Goal: Browse casually

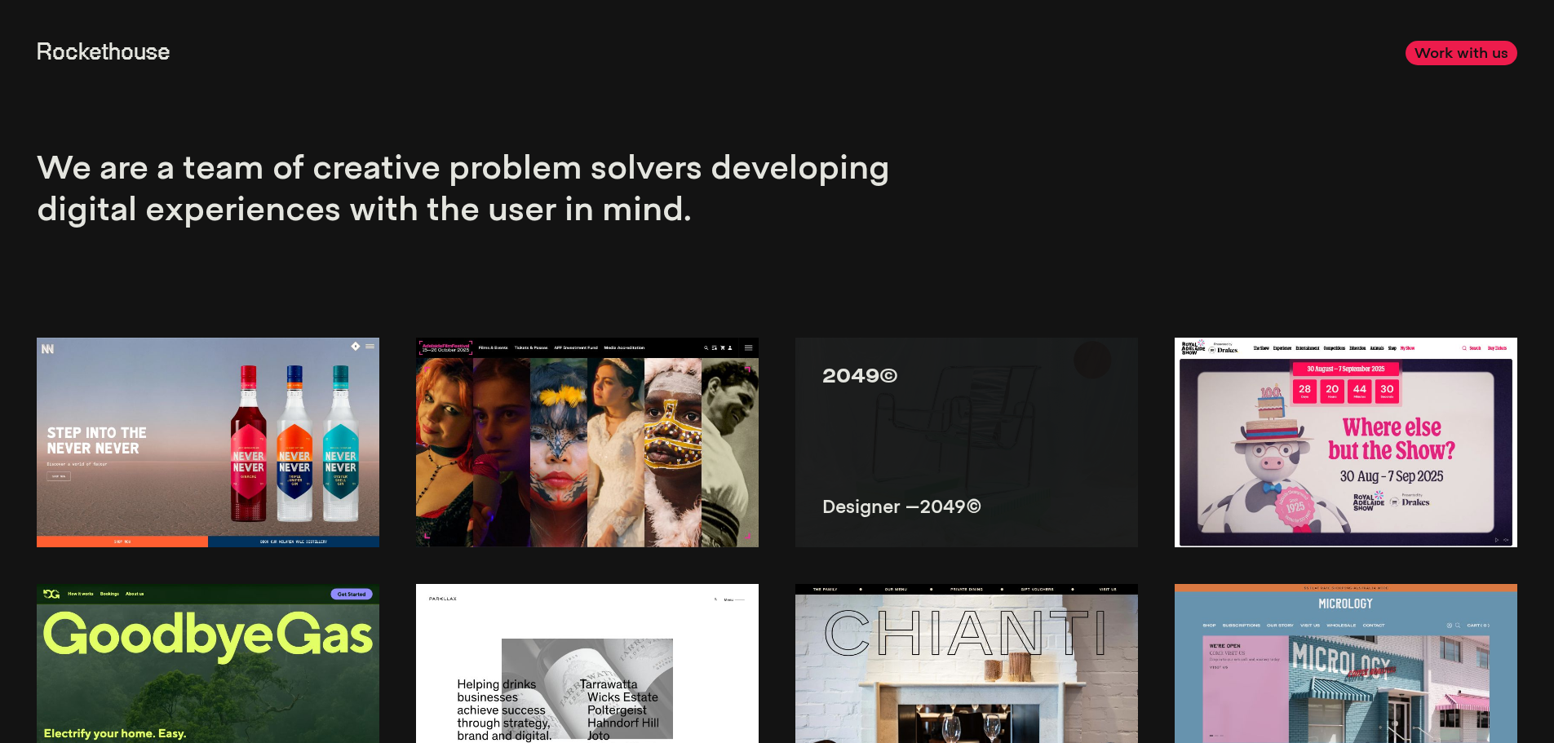
click at [872, 411] on img at bounding box center [966, 443] width 343 height 210
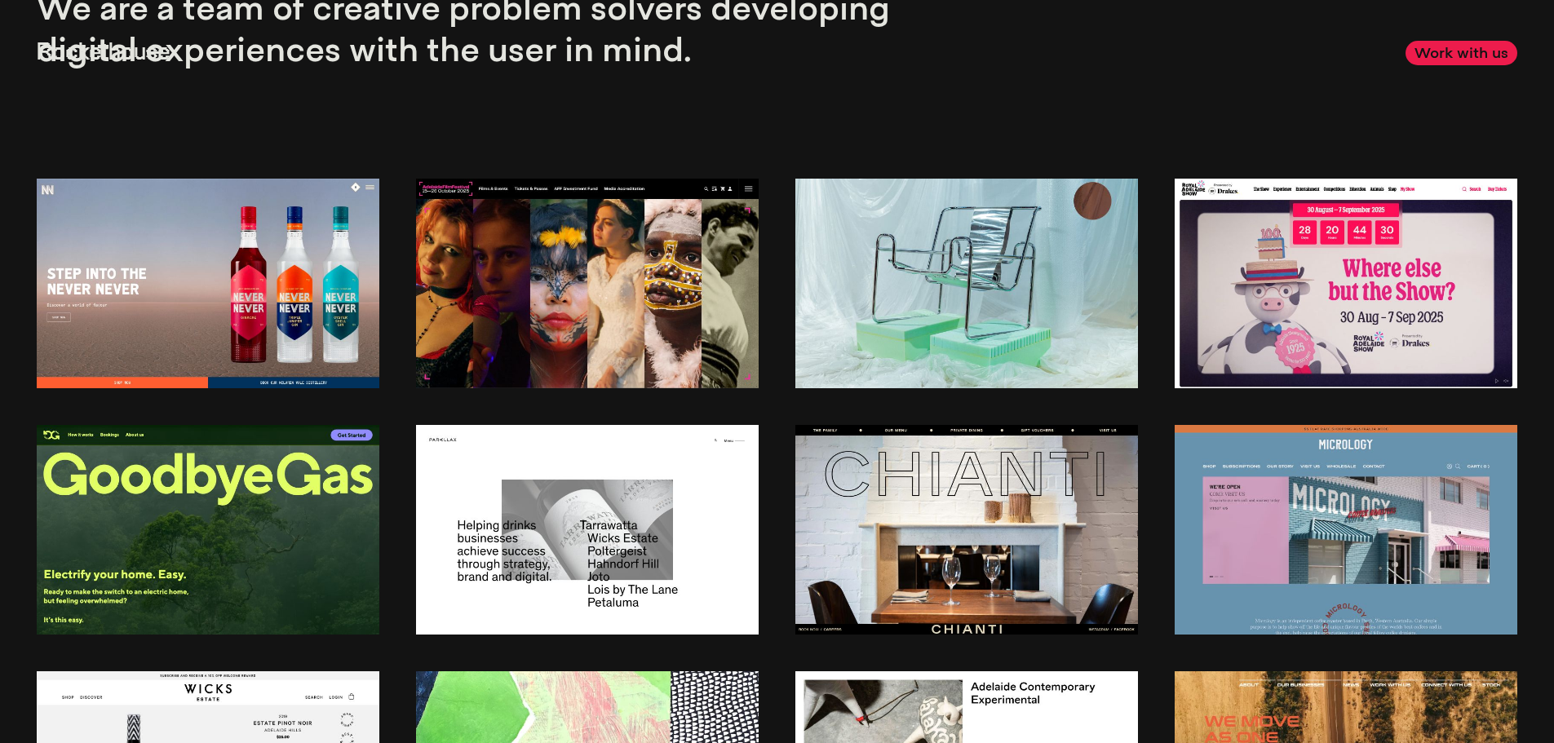
scroll to position [163, 0]
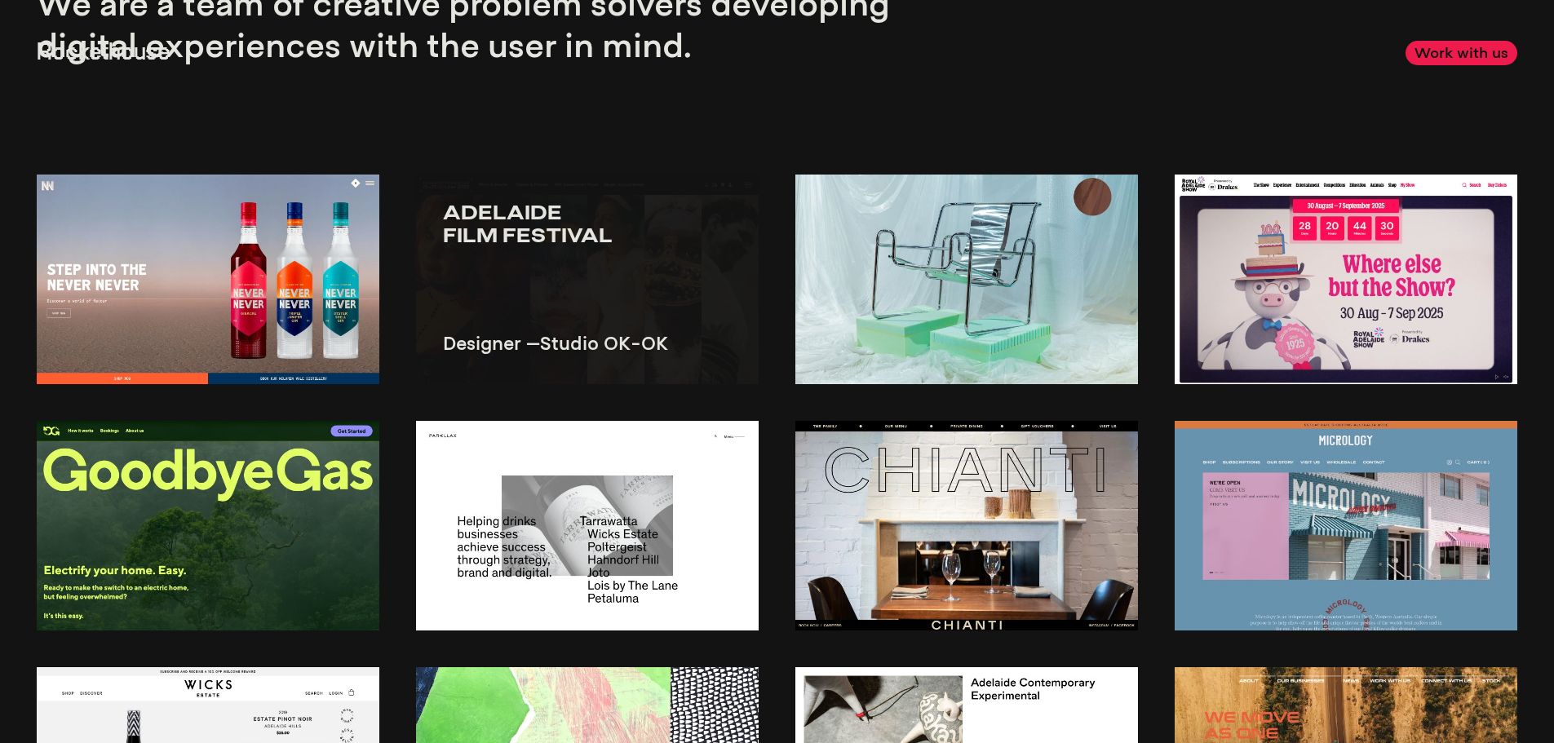
click at [484, 365] on img at bounding box center [587, 280] width 343 height 210
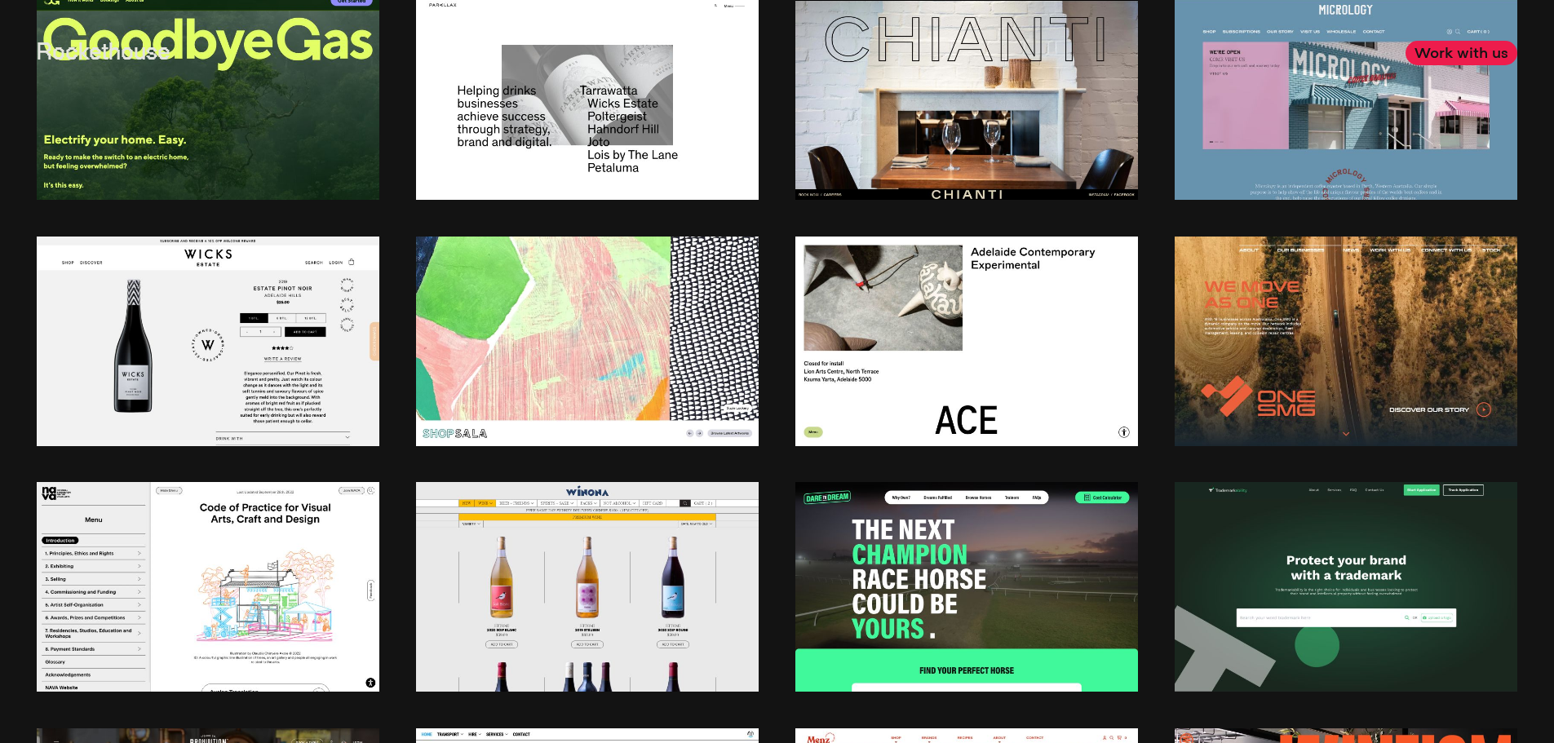
scroll to position [652, 0]
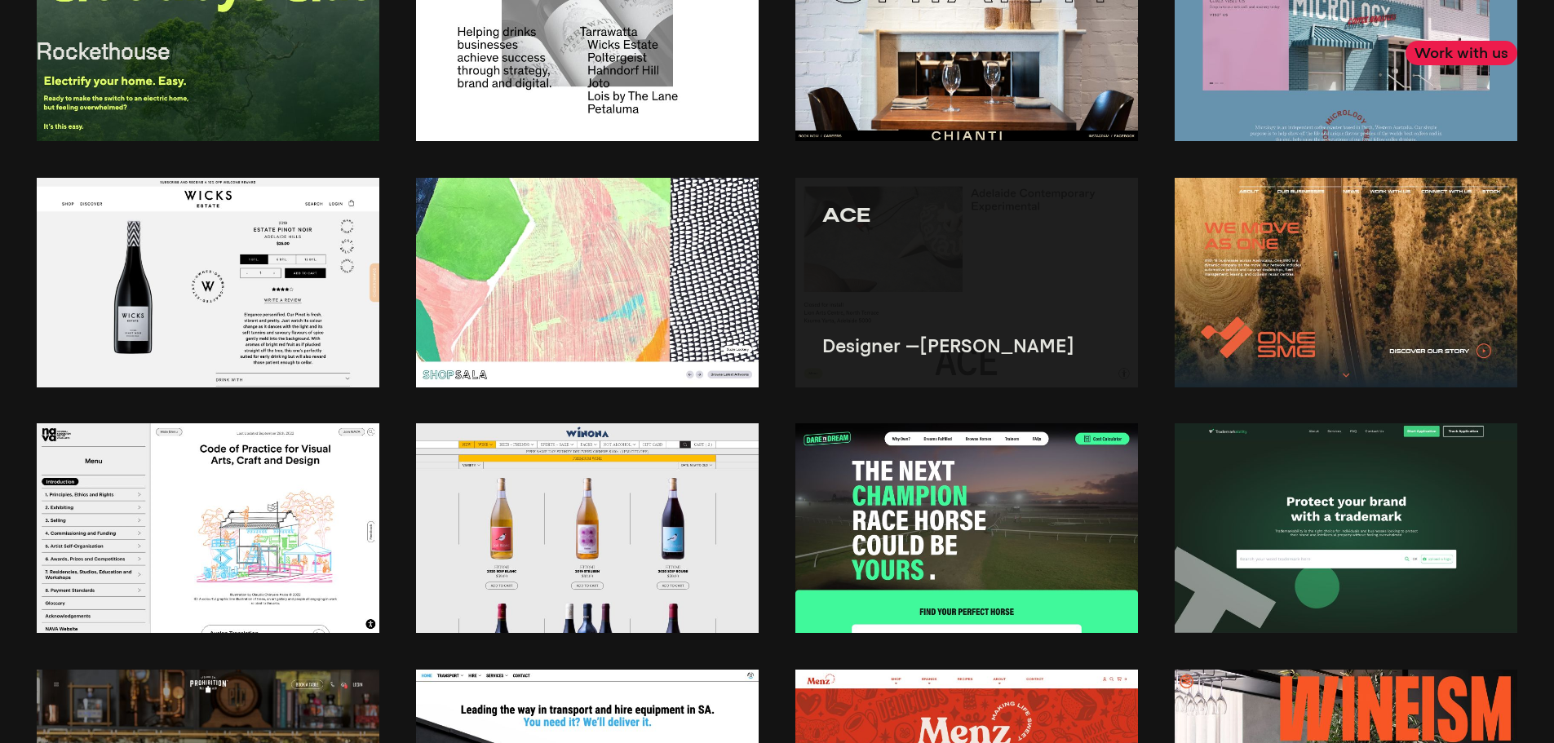
click at [904, 308] on img at bounding box center [966, 283] width 343 height 210
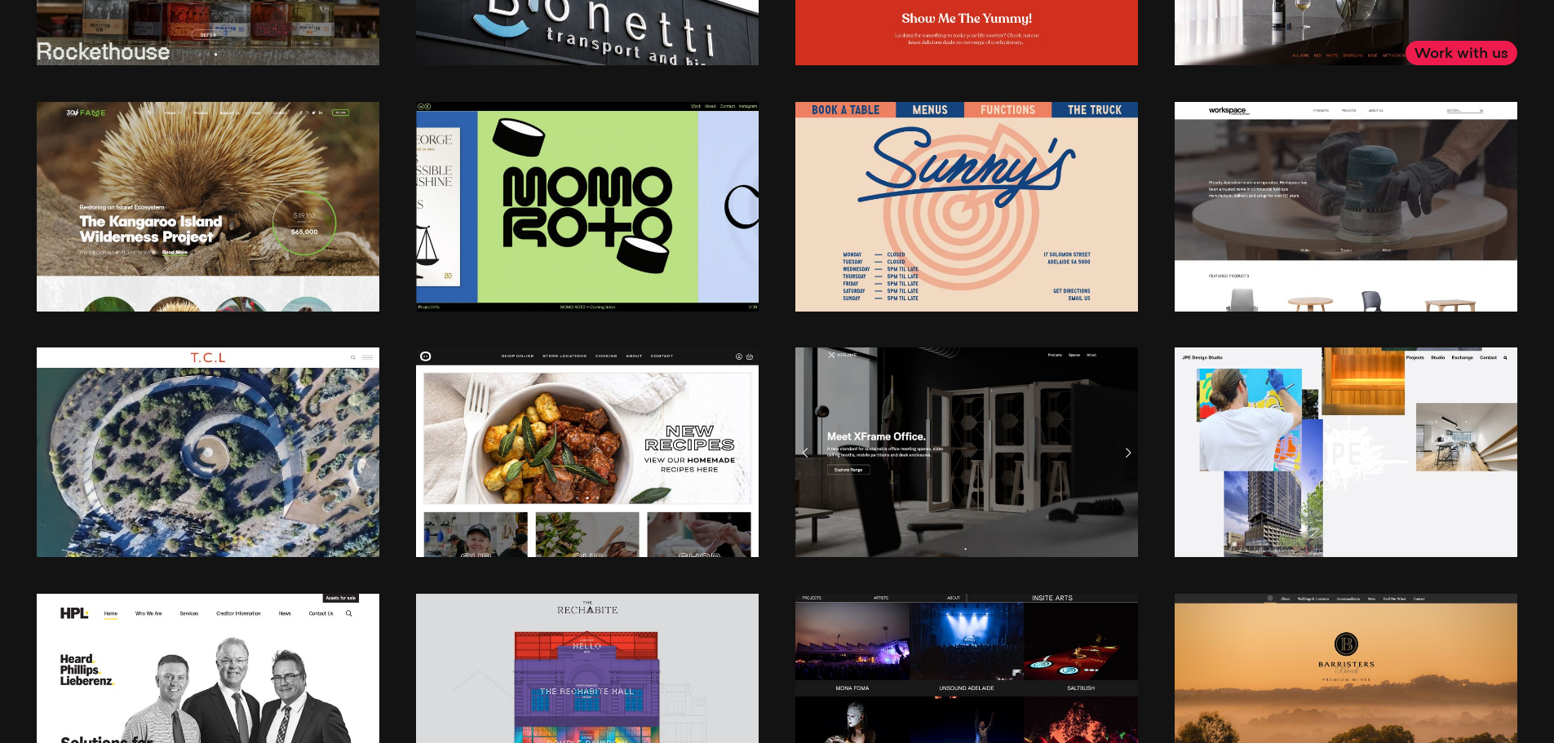
scroll to position [1468, 0]
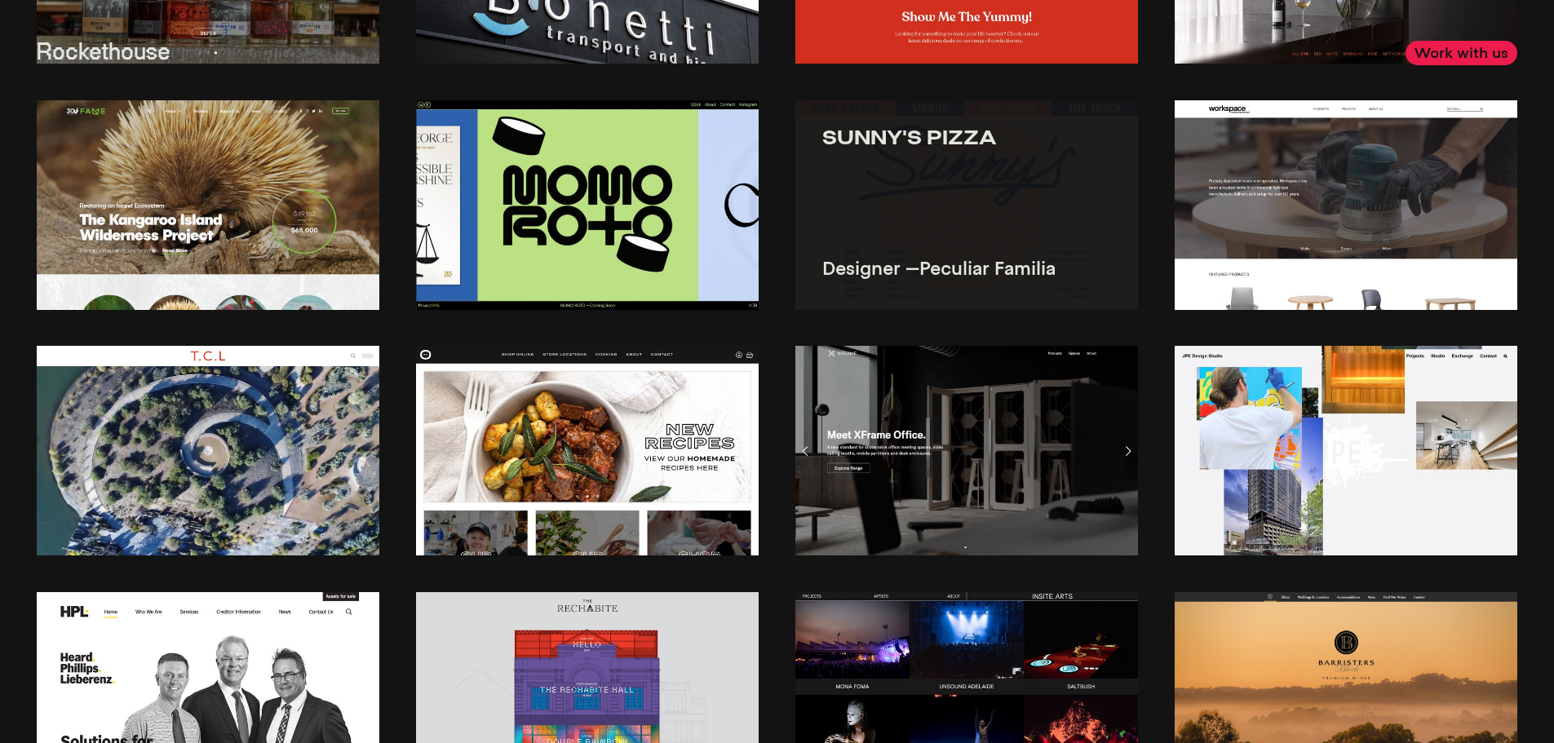
click at [908, 176] on img at bounding box center [966, 205] width 343 height 210
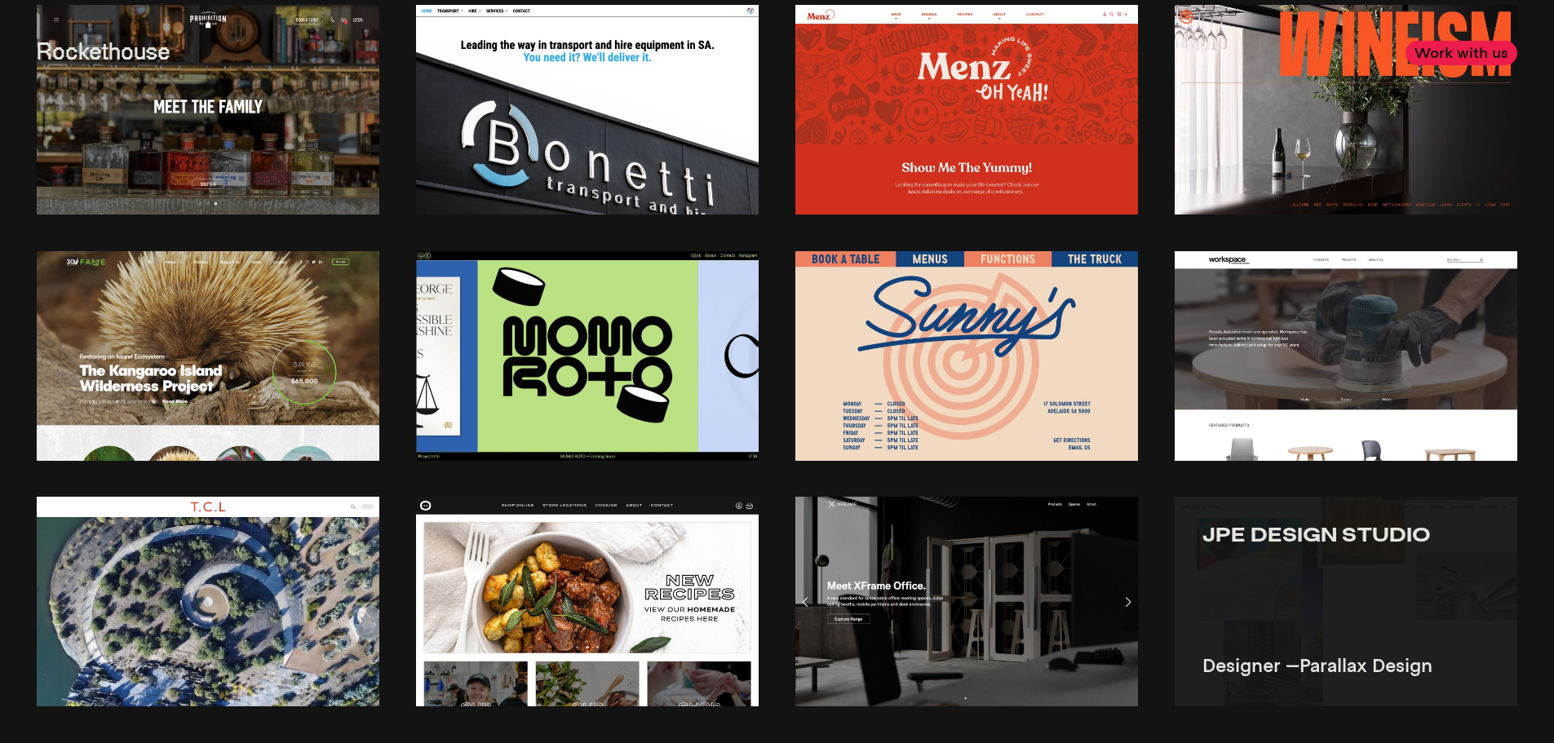
scroll to position [1060, 0]
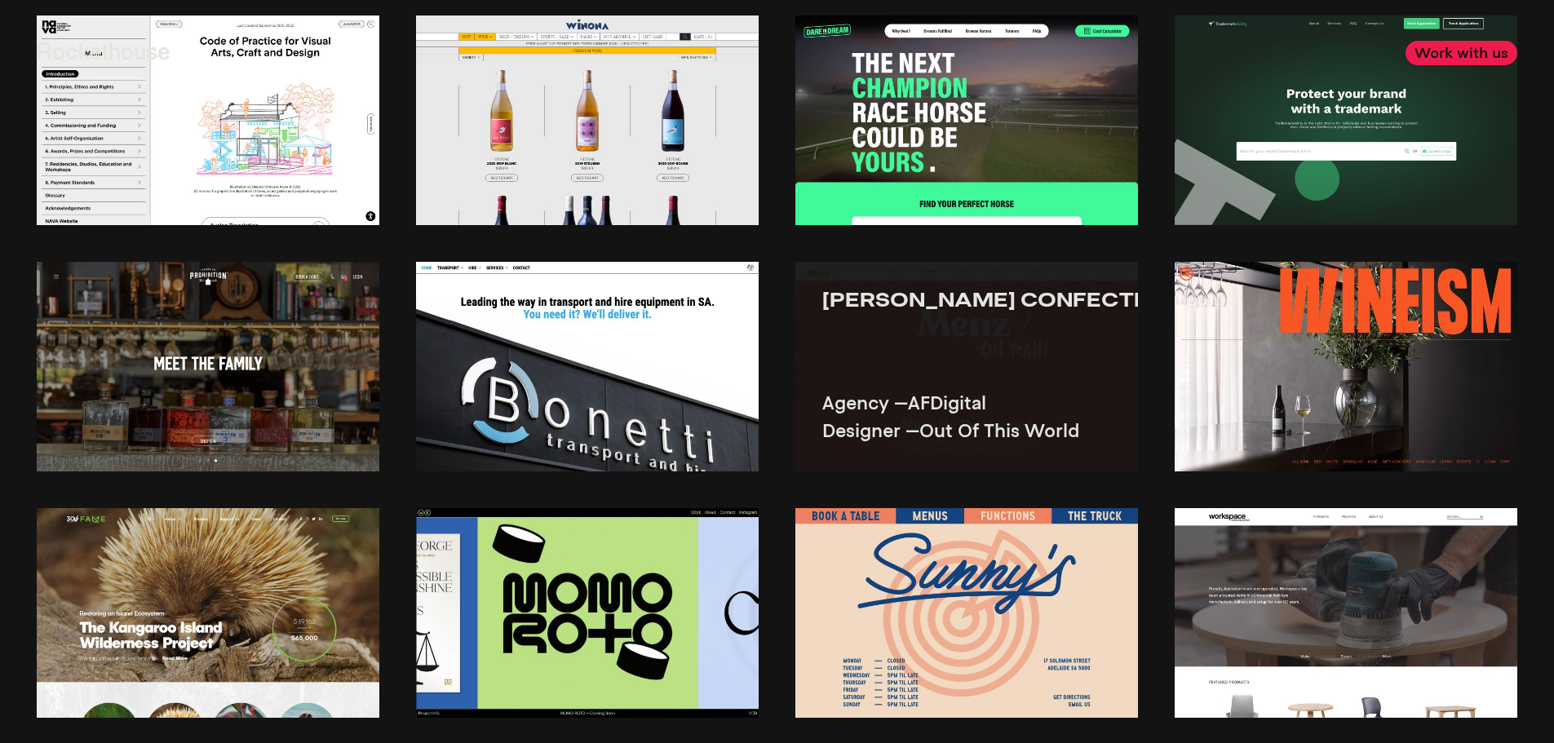
click at [971, 346] on img at bounding box center [966, 367] width 343 height 210
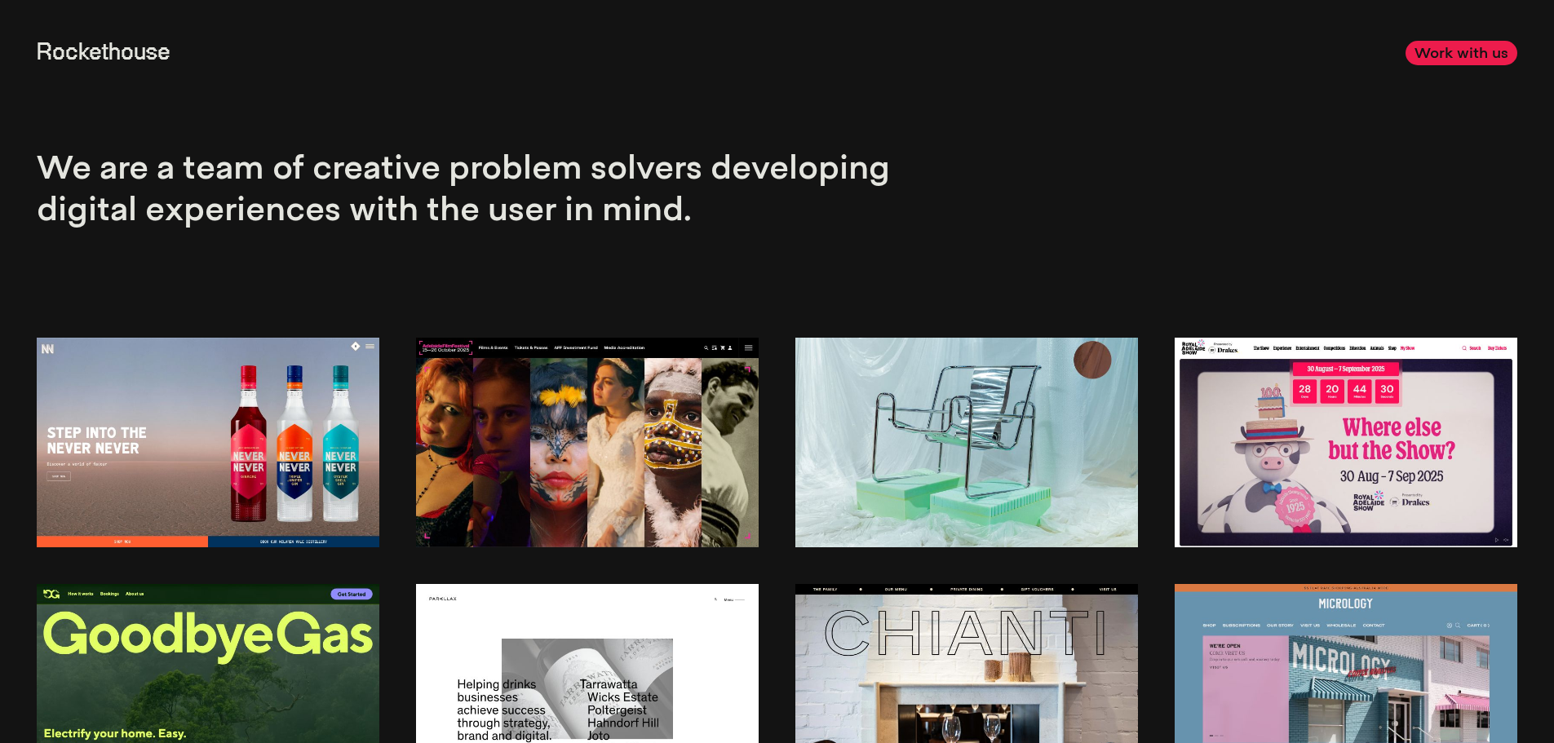
click at [1475, 58] on link "Work with us" at bounding box center [1461, 53] width 112 height 24
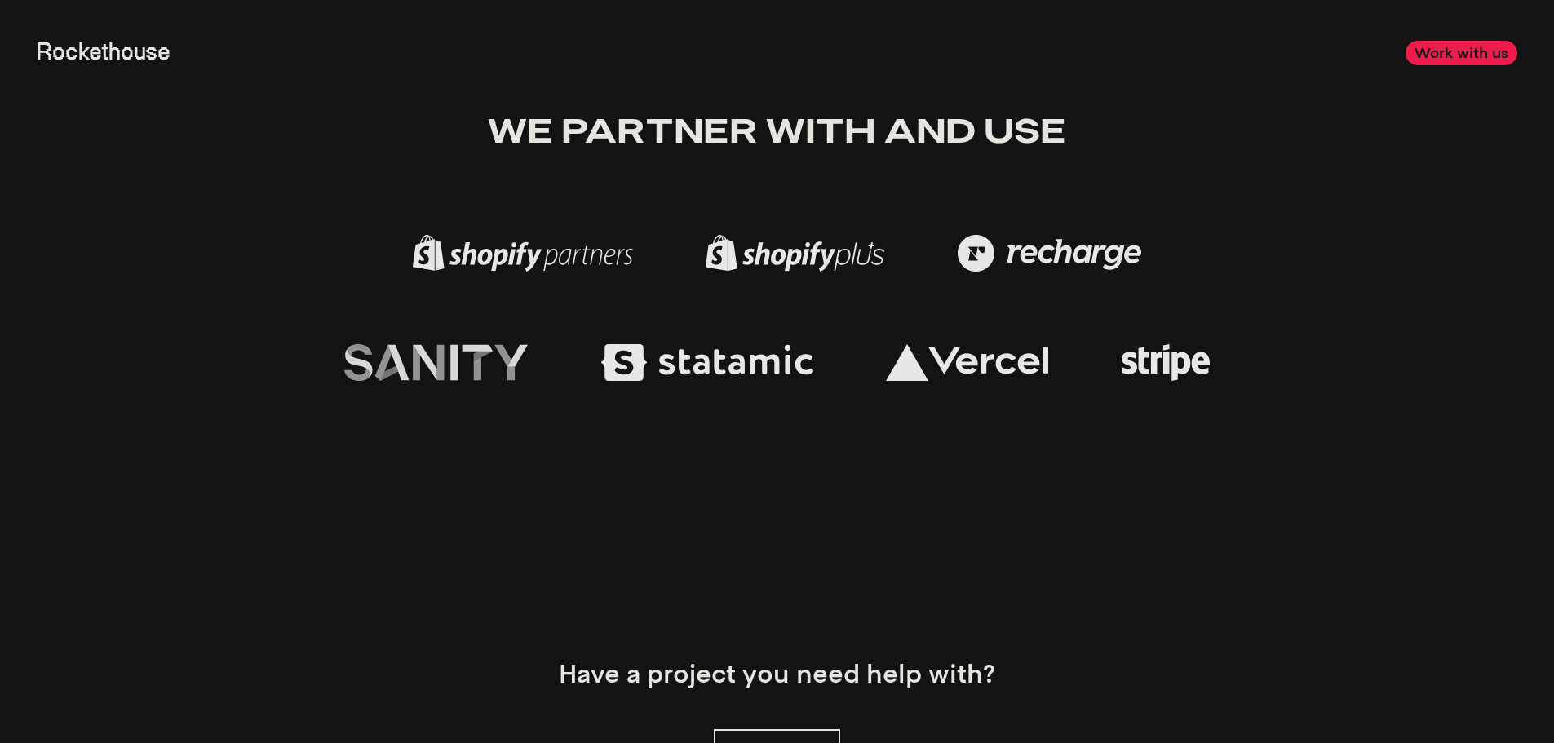
scroll to position [5269, 0]
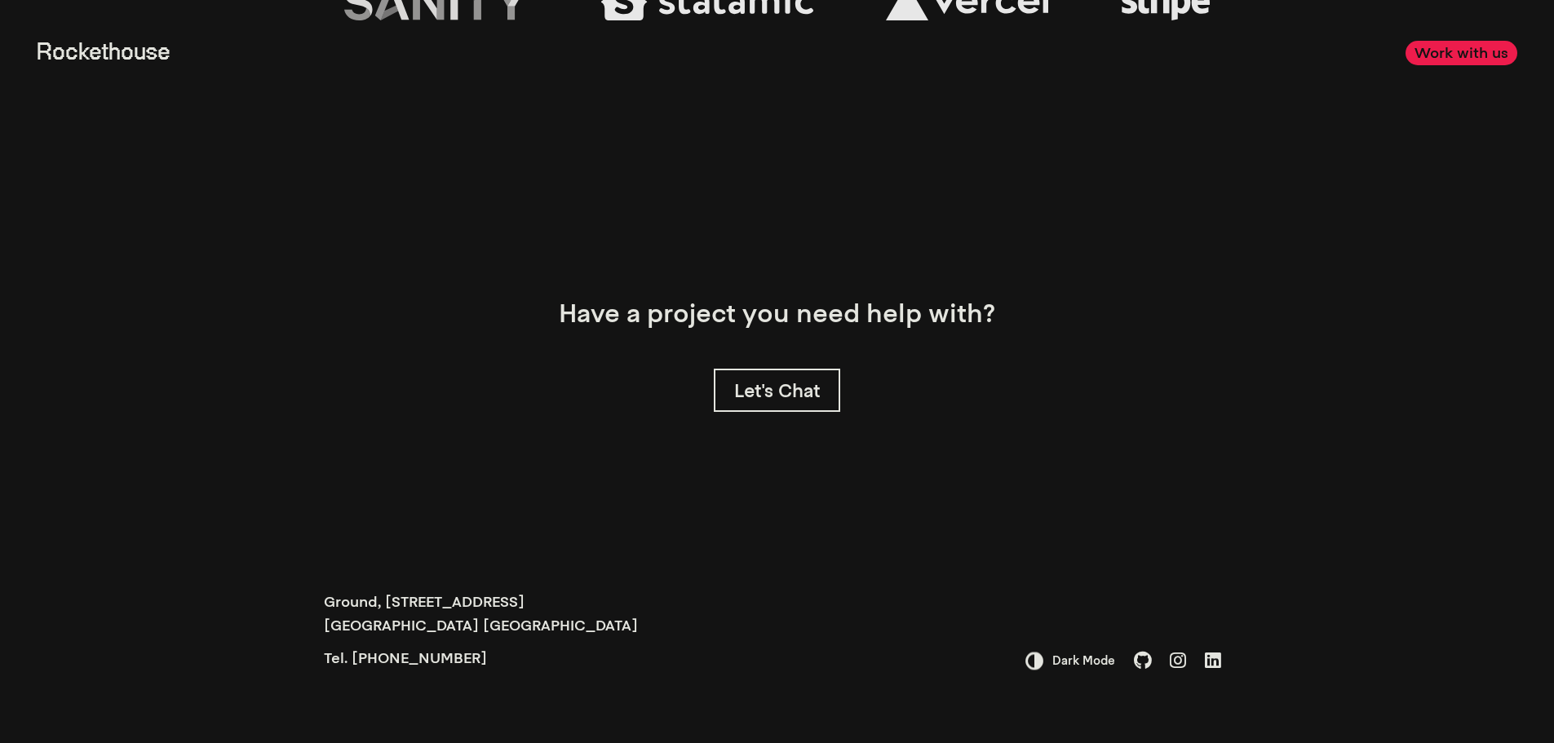
drag, startPoint x: 1006, startPoint y: 102, endPoint x: 1017, endPoint y: 329, distance: 227.0
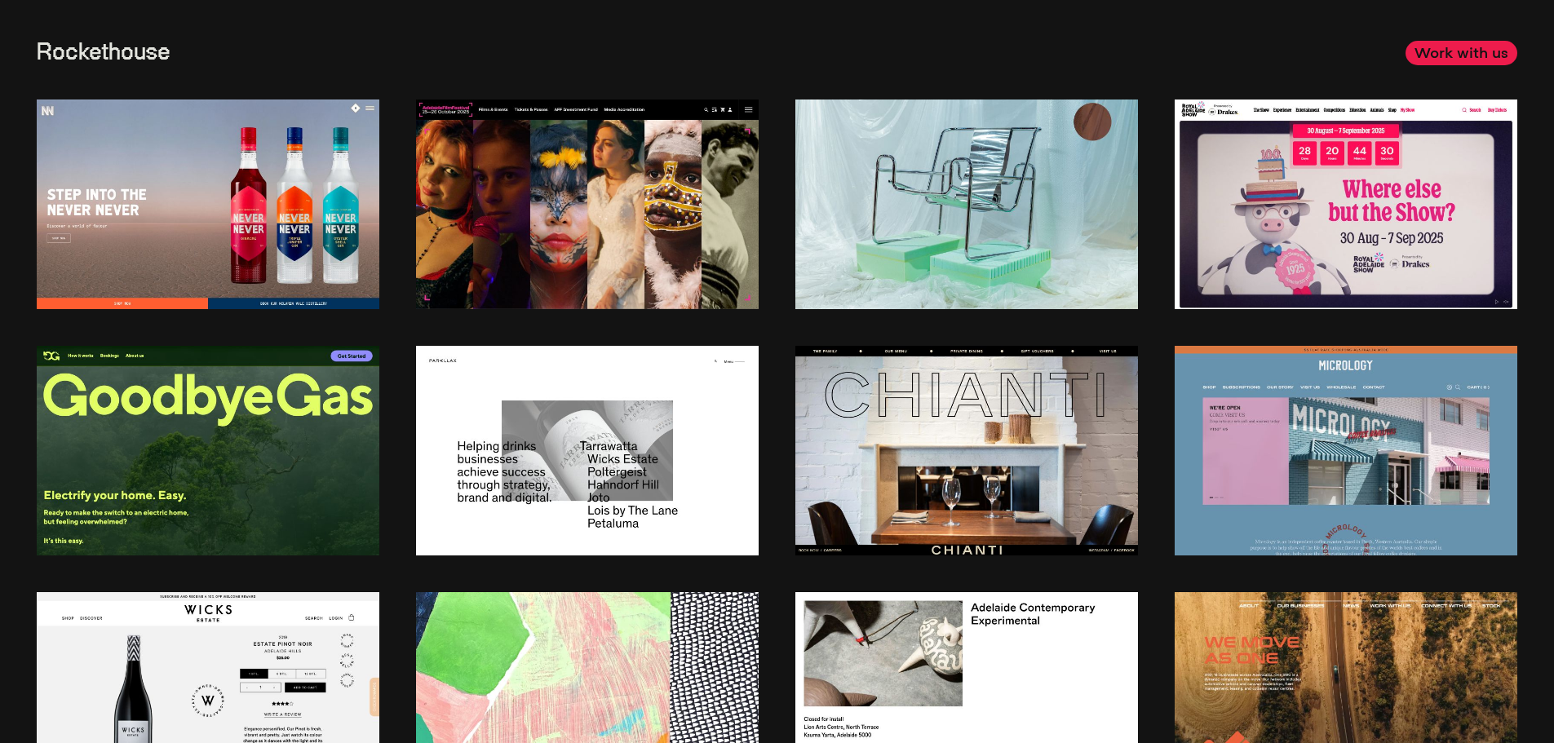
scroll to position [0, 0]
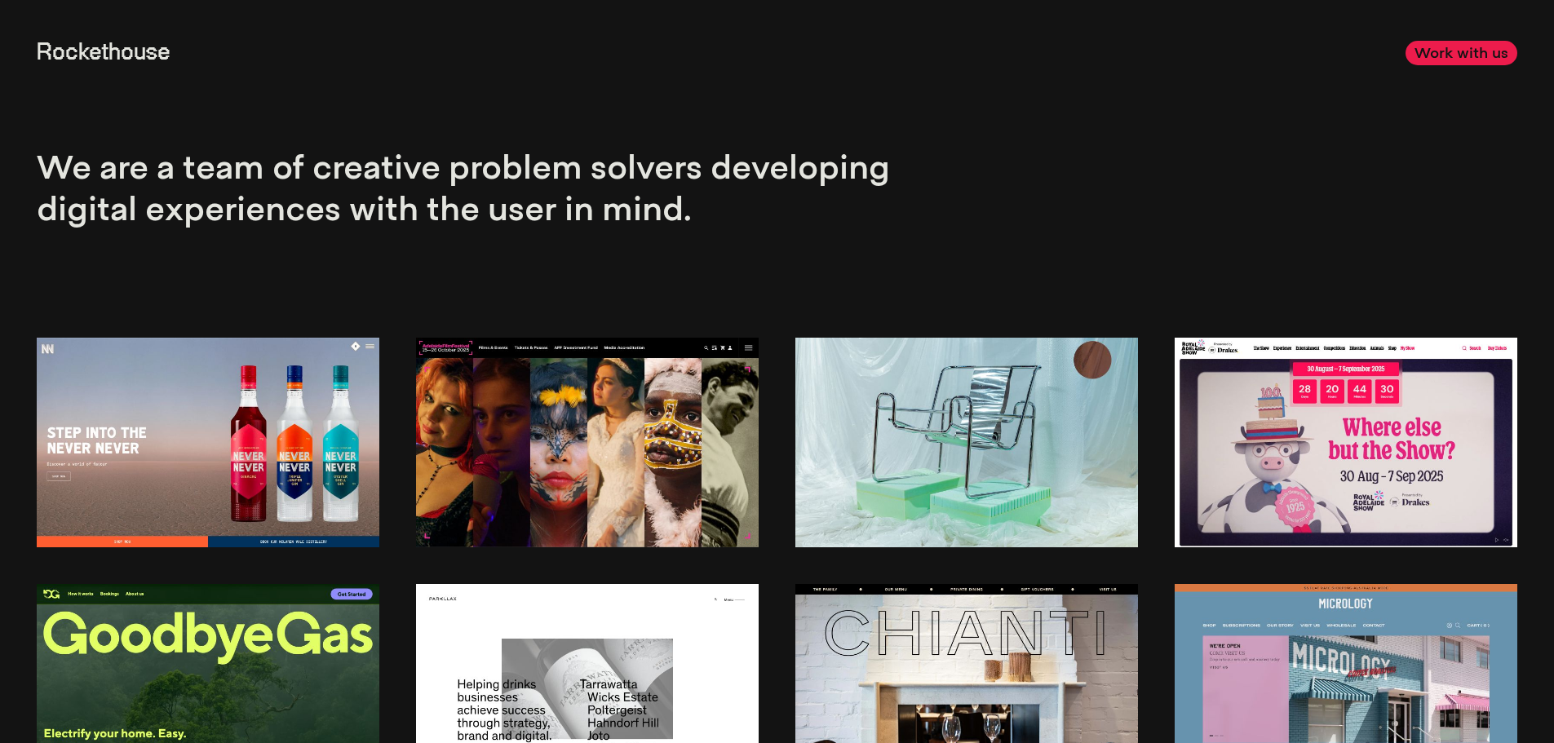
drag, startPoint x: 929, startPoint y: 487, endPoint x: 937, endPoint y: 259, distance: 227.7
click at [114, 55] on link "Rockethouse" at bounding box center [104, 53] width 134 height 23
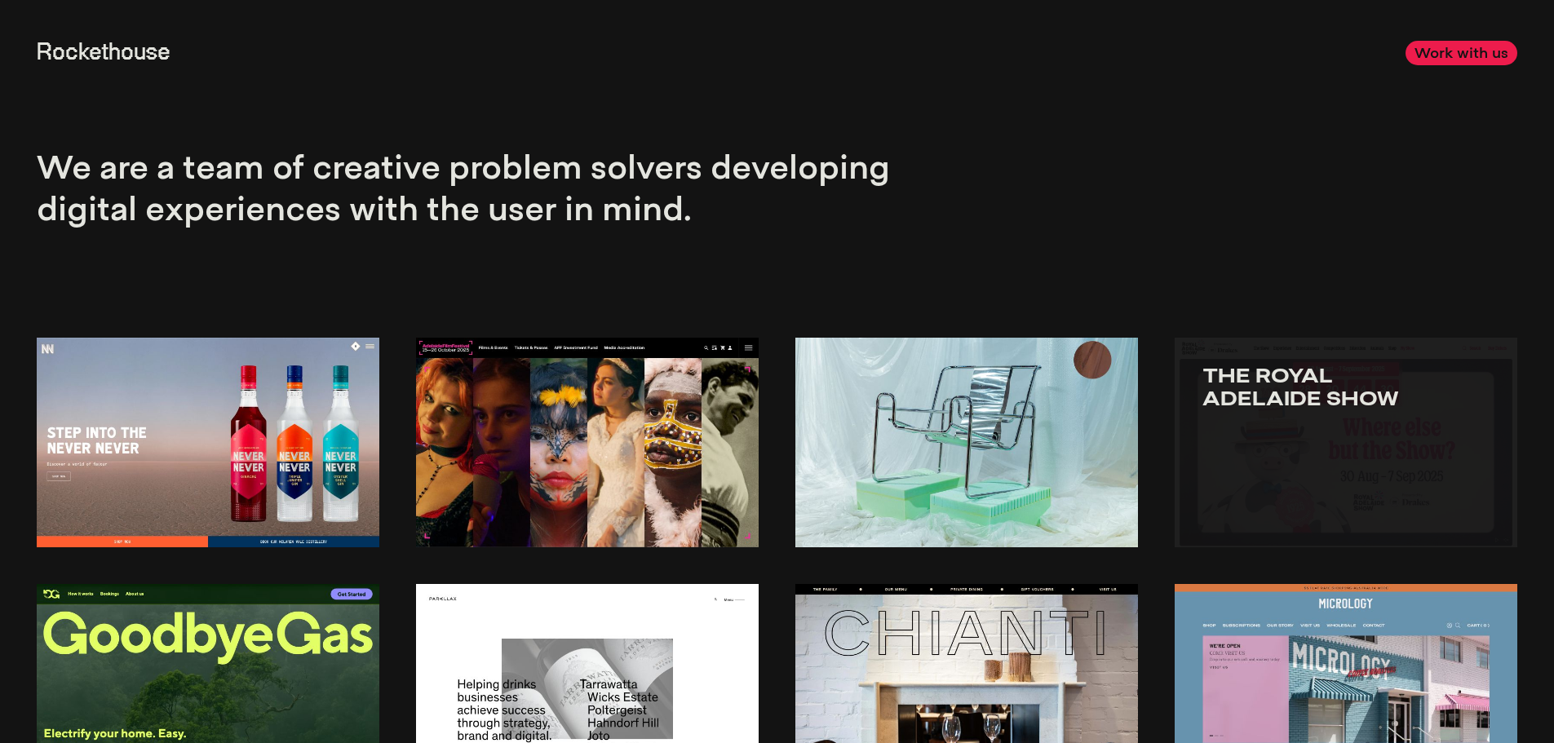
click at [1272, 436] on img at bounding box center [1345, 443] width 343 height 210
